Goal: Task Accomplishment & Management: Manage account settings

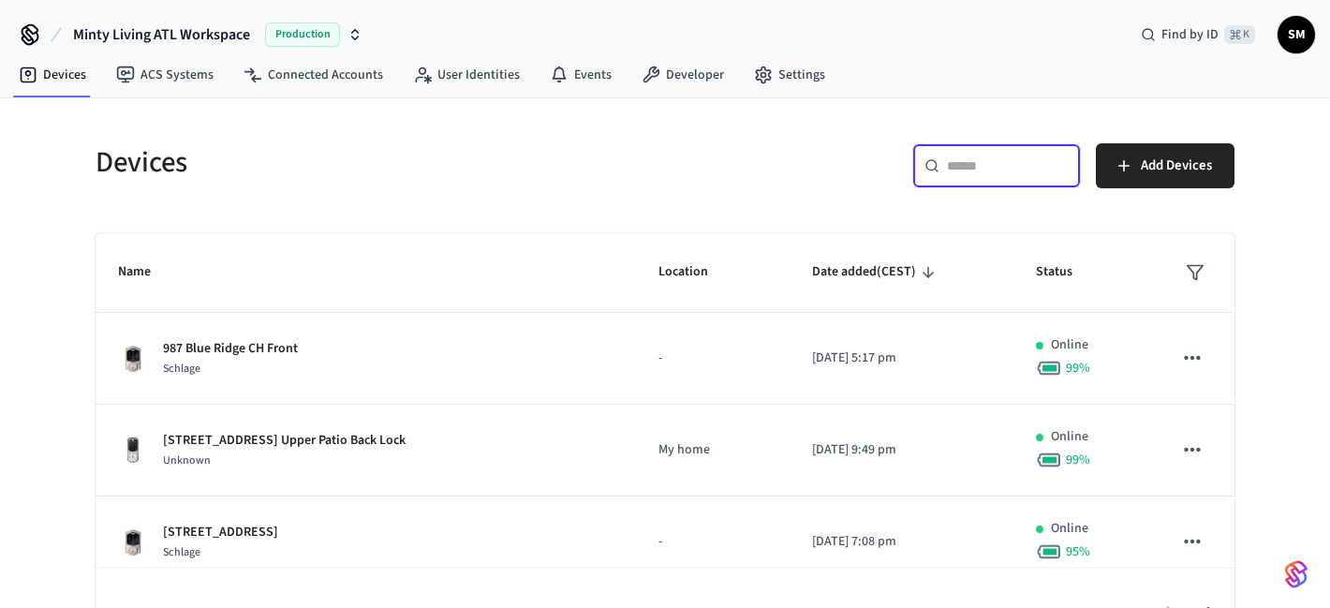
click at [964, 171] on input "text" at bounding box center [1008, 165] width 122 height 19
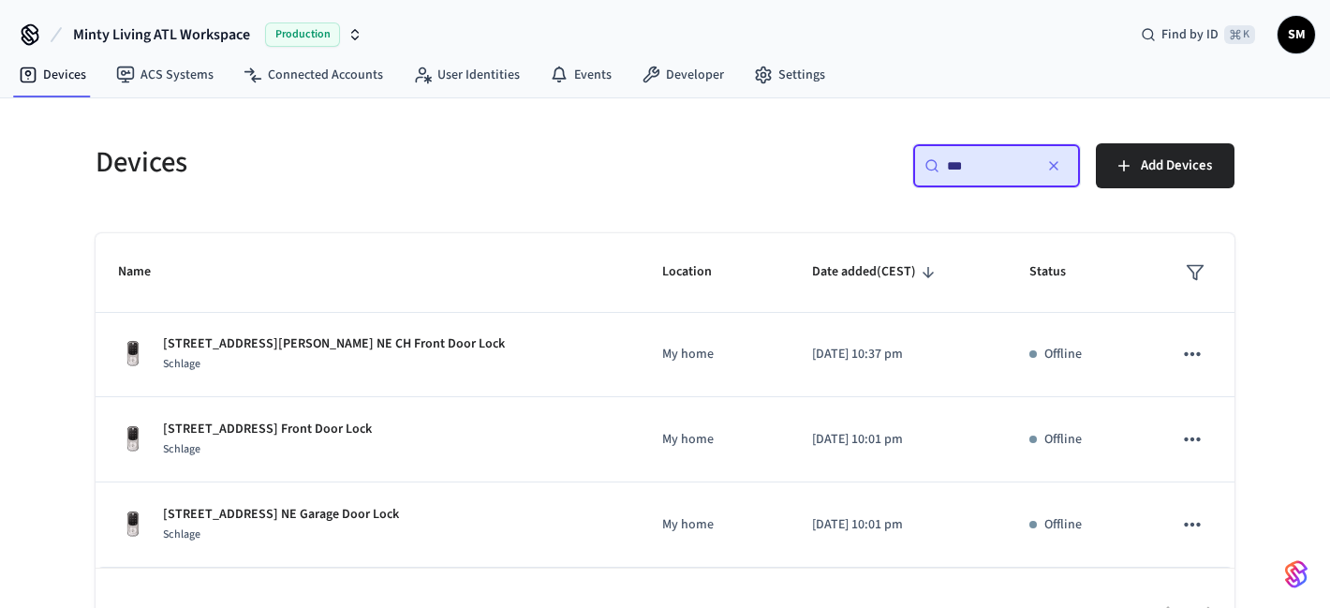
scroll to position [51, 0]
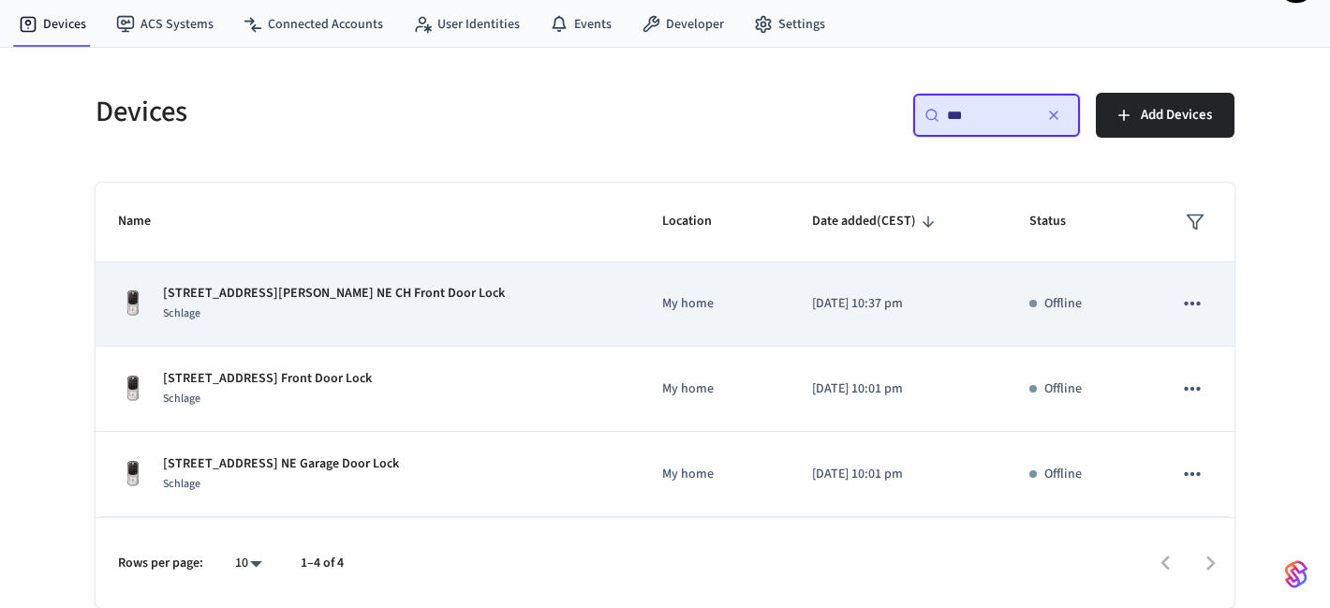
type input "***"
click at [283, 296] on p "[STREET_ADDRESS][PERSON_NAME] NE CH Front Door Lock" at bounding box center [334, 294] width 342 height 20
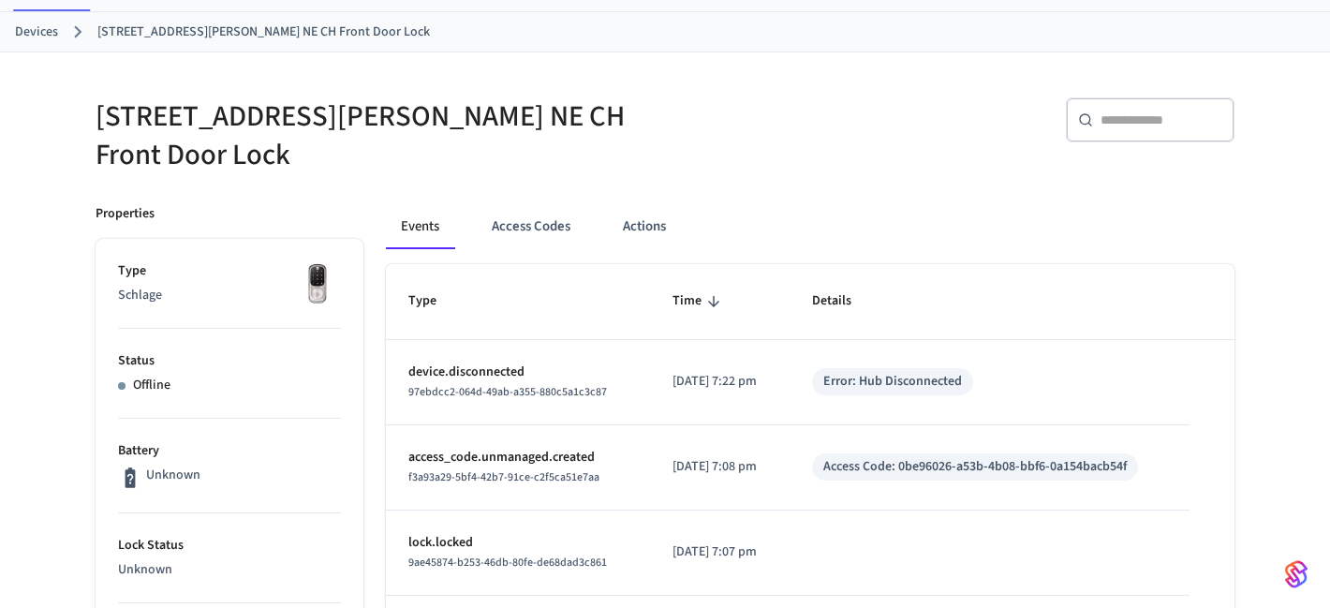
scroll to position [131, 0]
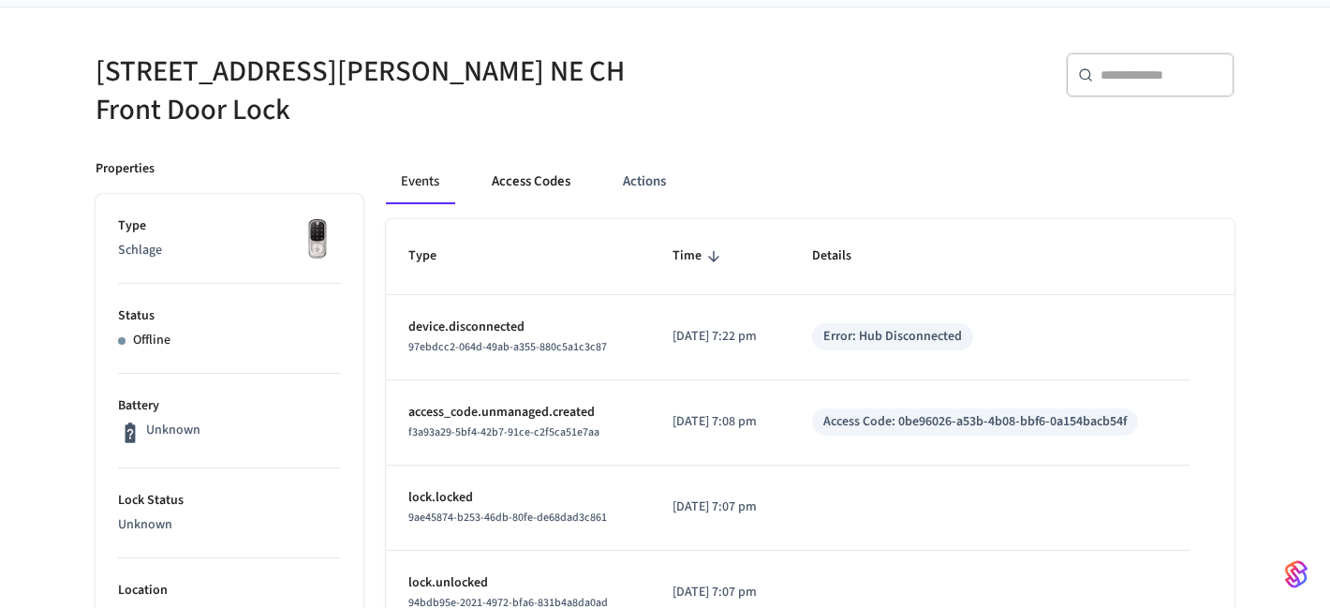
click at [531, 177] on button "Access Codes" at bounding box center [531, 181] width 109 height 45
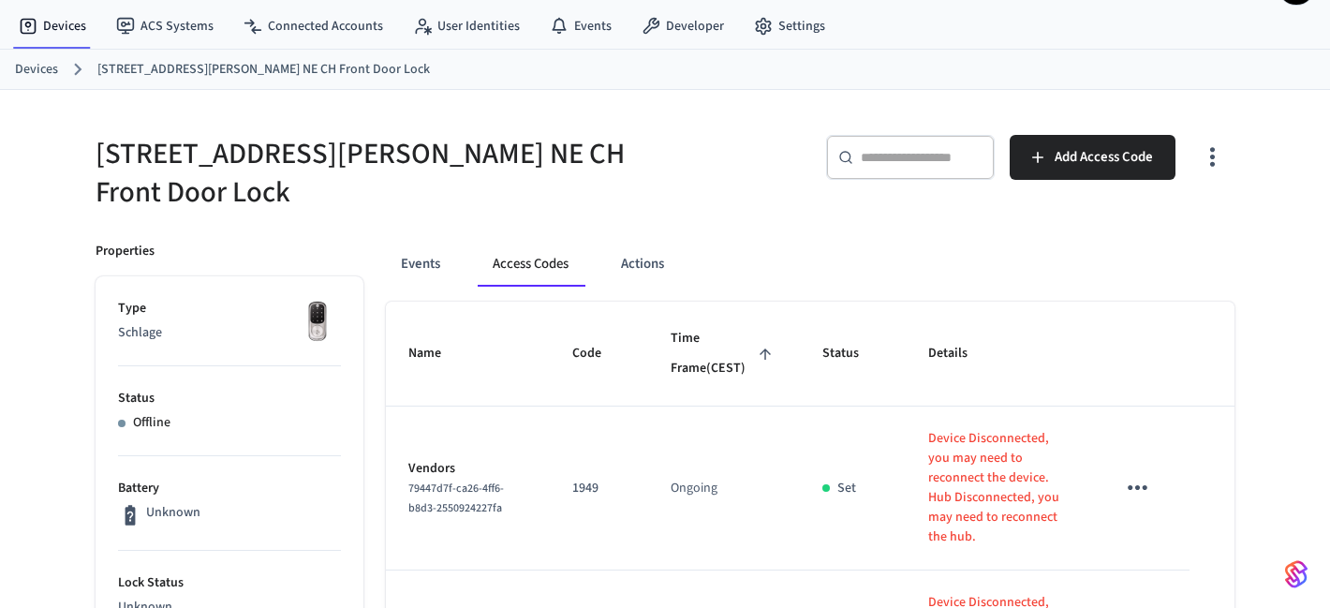
scroll to position [0, 0]
